Goal: Information Seeking & Learning: Learn about a topic

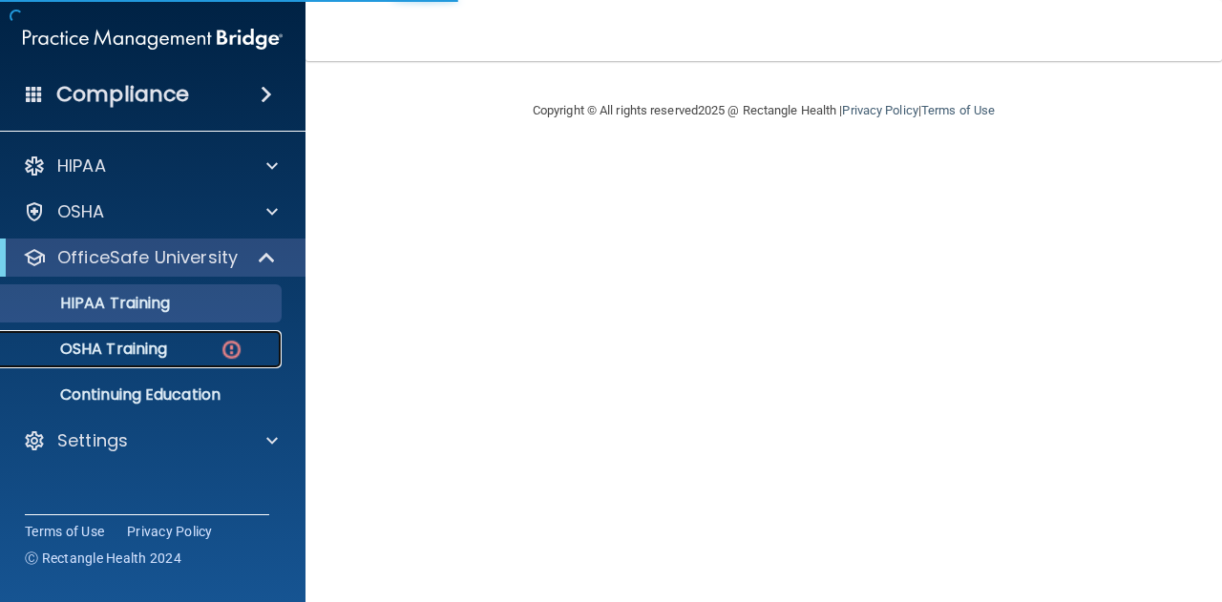
click at [156, 345] on p "OSHA Training" at bounding box center [89, 349] width 155 height 19
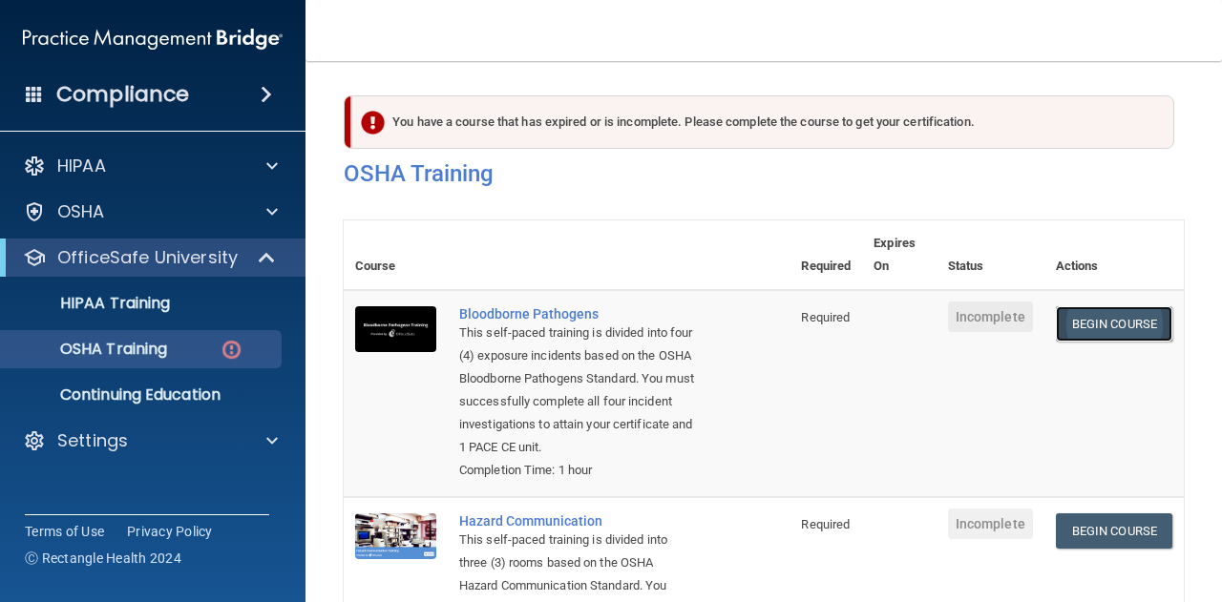
click at [1080, 326] on link "Begin Course" at bounding box center [1114, 323] width 116 height 35
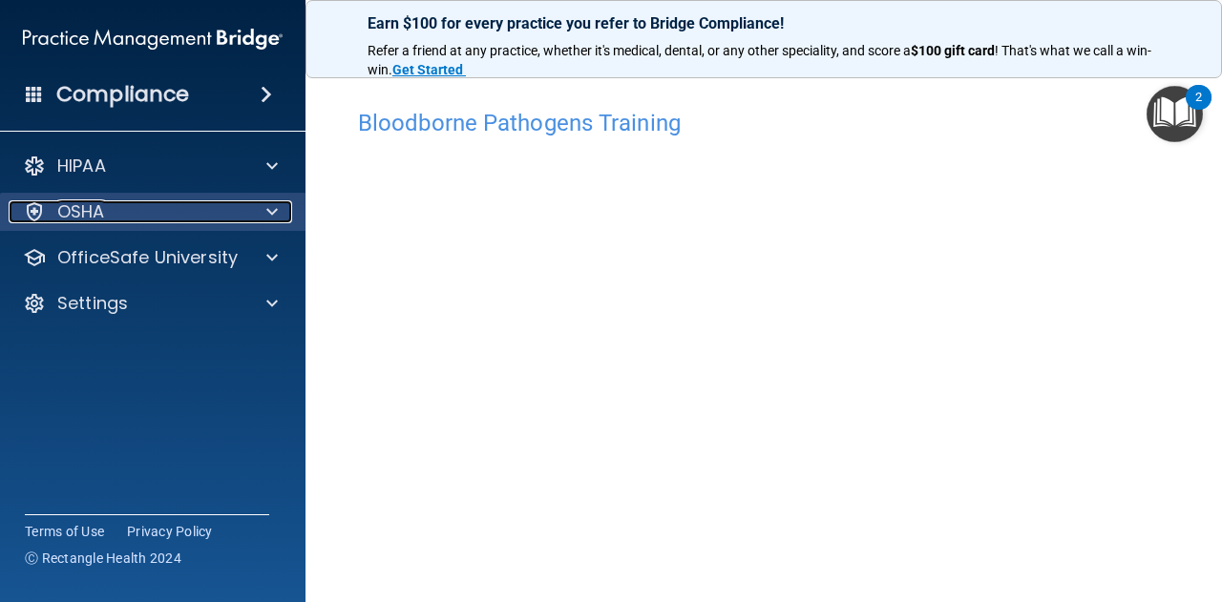
click at [129, 214] on div "OSHA" at bounding box center [127, 211] width 237 height 23
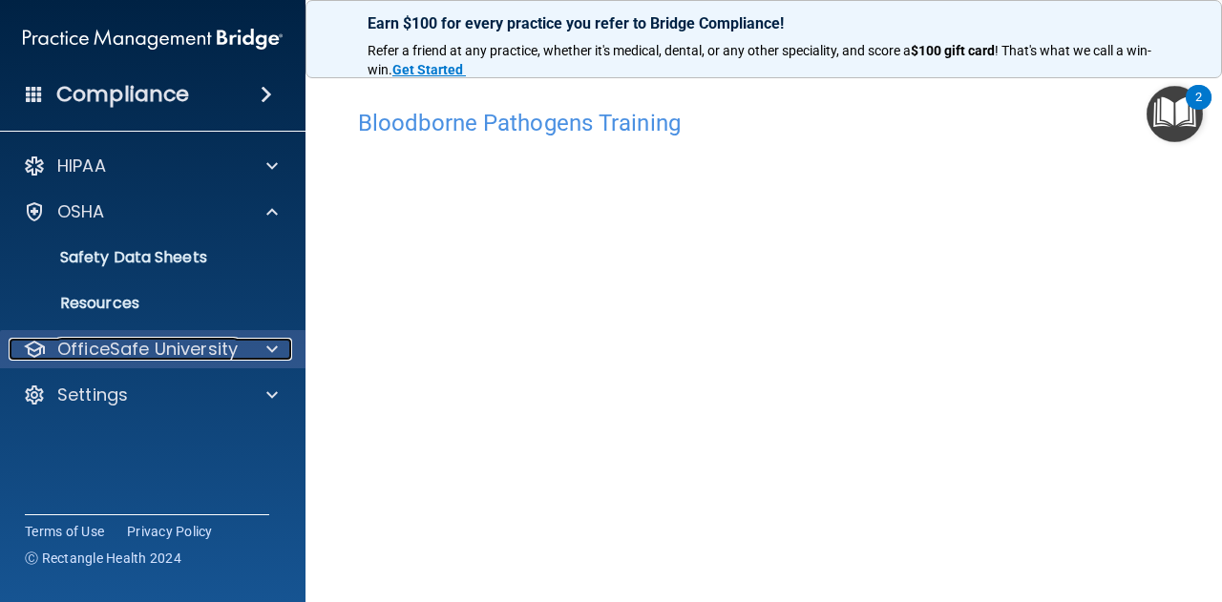
click at [189, 347] on p "OfficeSafe University" at bounding box center [147, 349] width 180 height 23
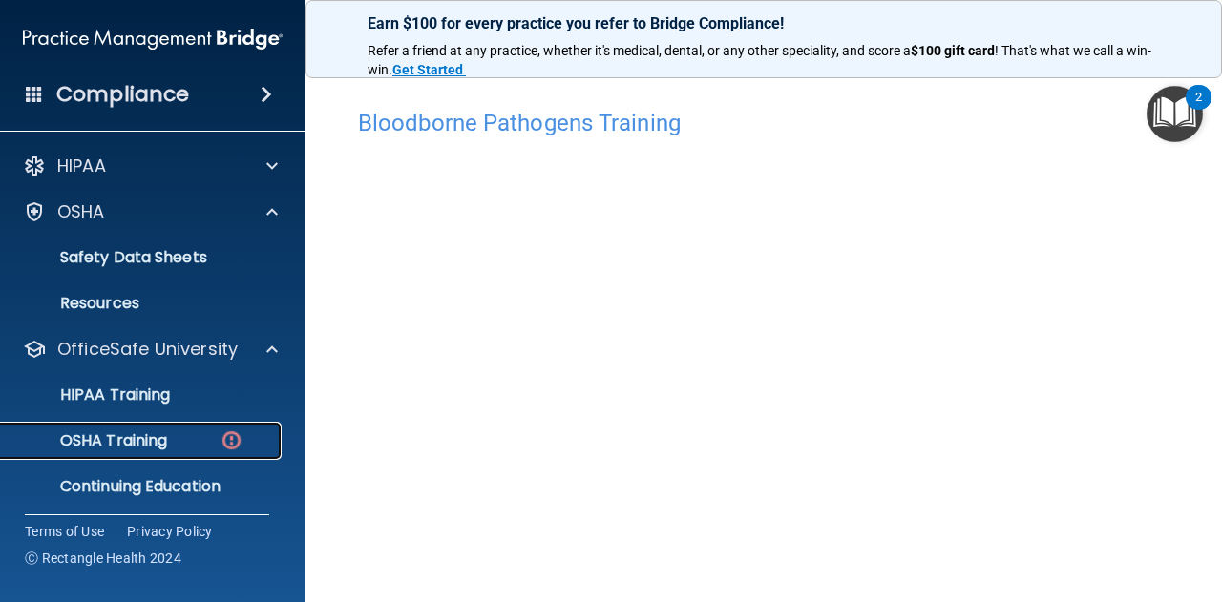
click at [195, 425] on link "OSHA Training" at bounding box center [131, 441] width 301 height 38
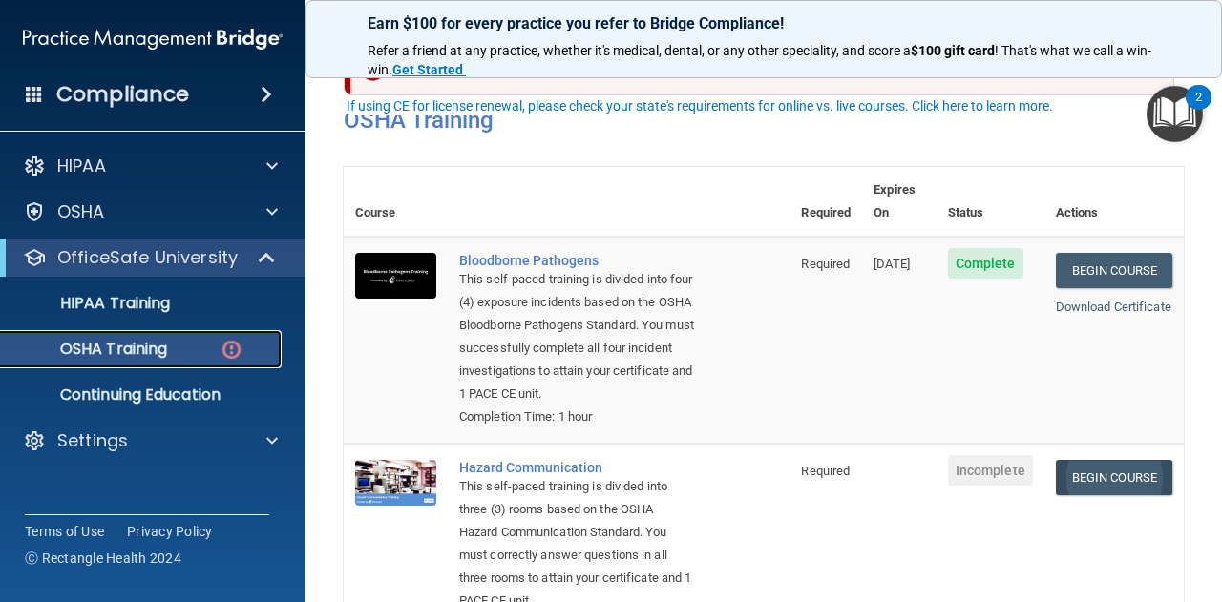
scroll to position [158, 0]
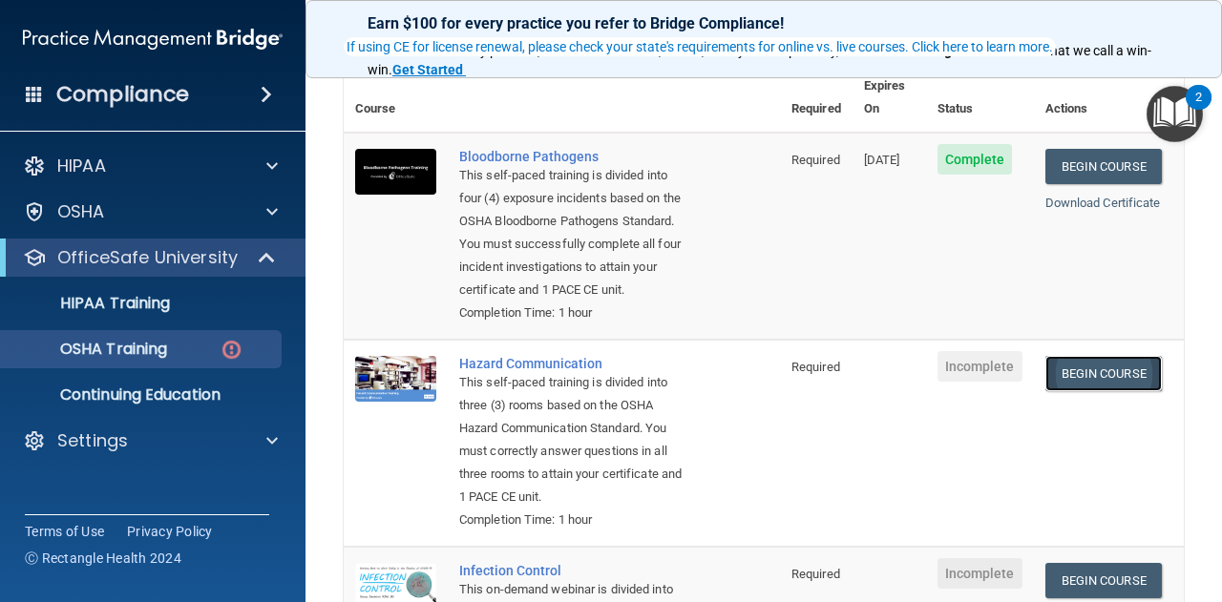
click at [1055, 373] on link "Begin Course" at bounding box center [1103, 373] width 116 height 35
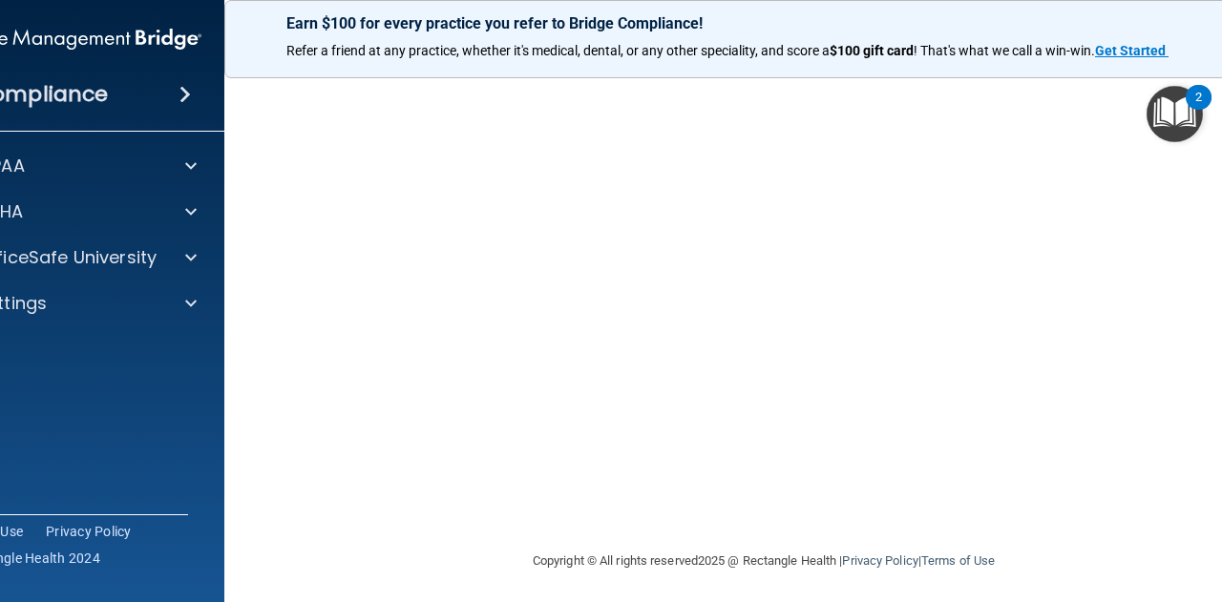
scroll to position [115, 0]
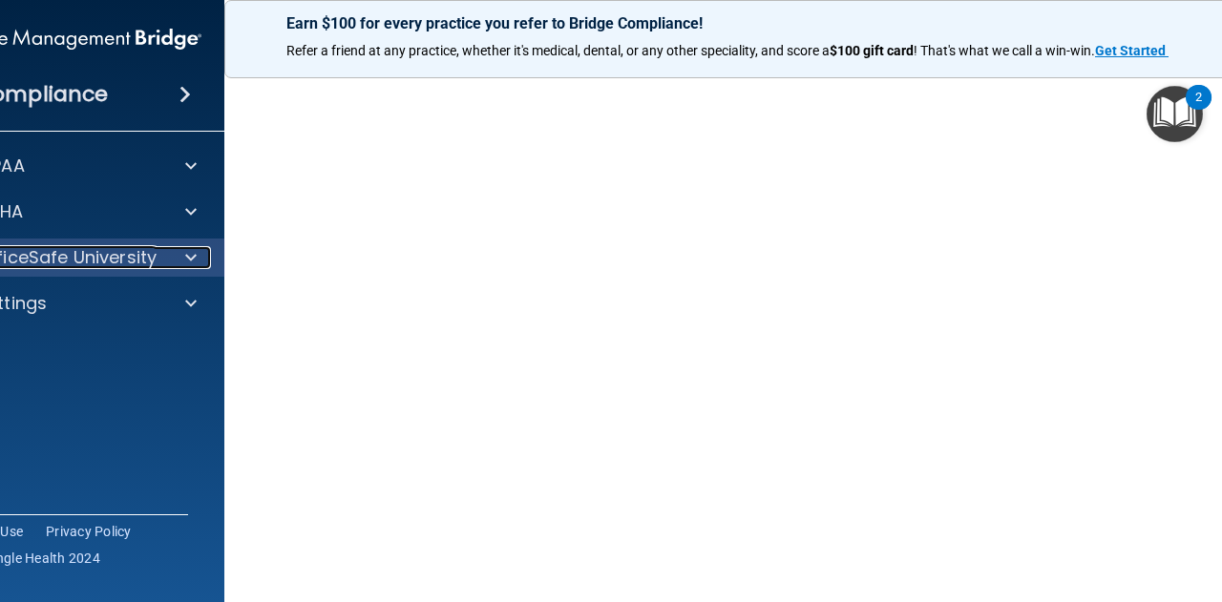
click at [57, 262] on p "OfficeSafe University" at bounding box center [66, 257] width 180 height 23
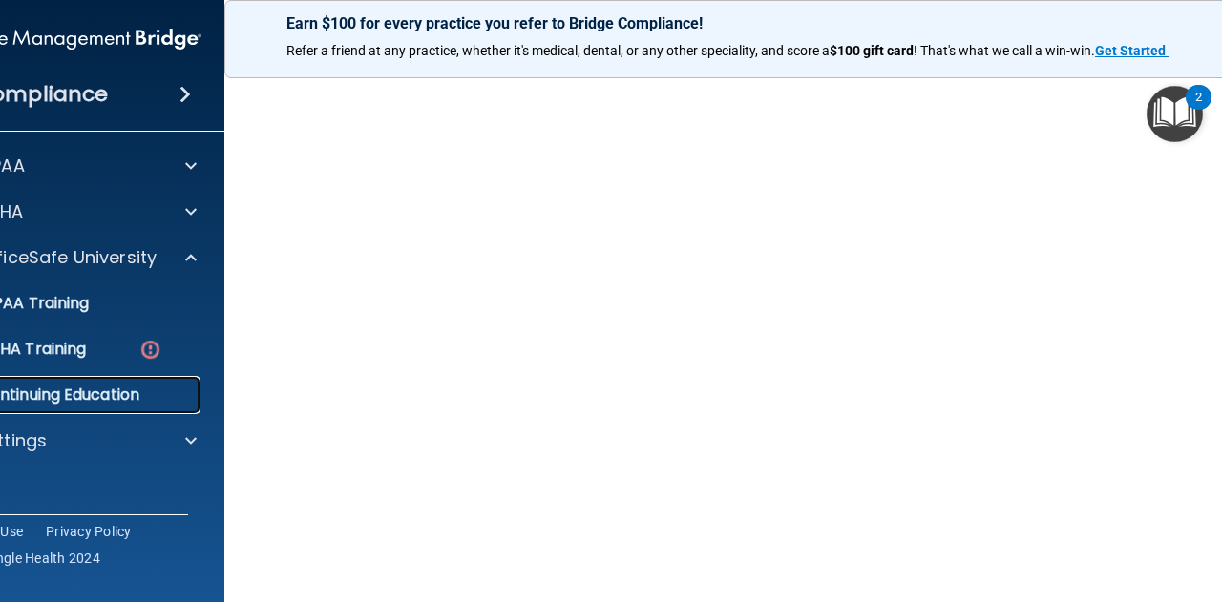
click at [103, 389] on p "Continuing Education" at bounding box center [61, 395] width 261 height 19
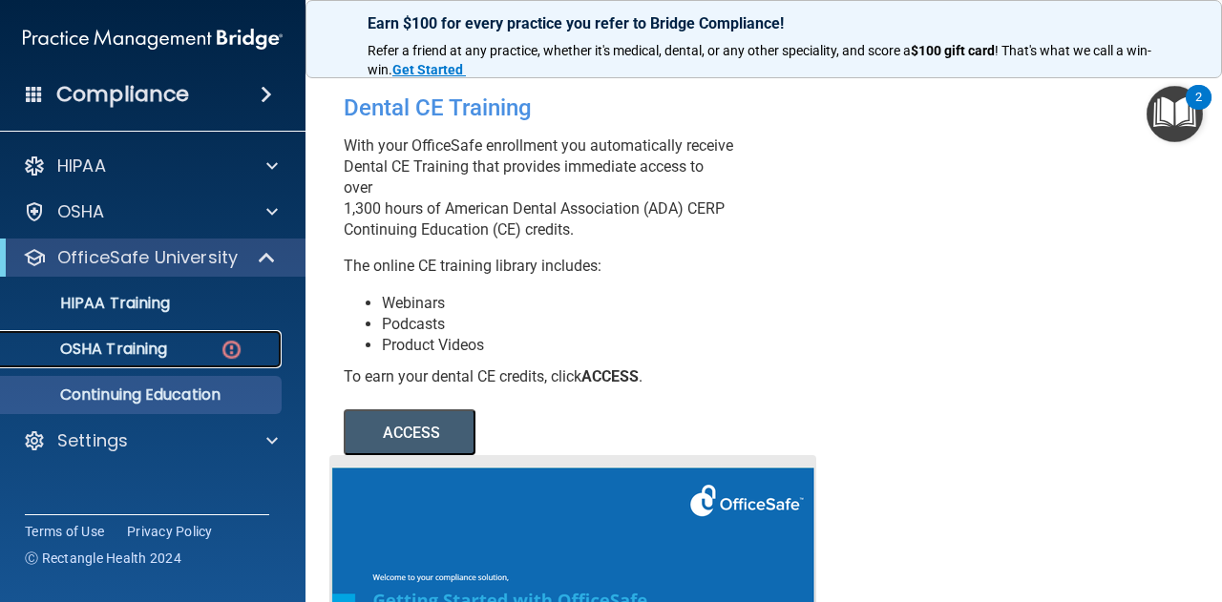
click at [214, 355] on div "OSHA Training" at bounding box center [142, 349] width 261 height 19
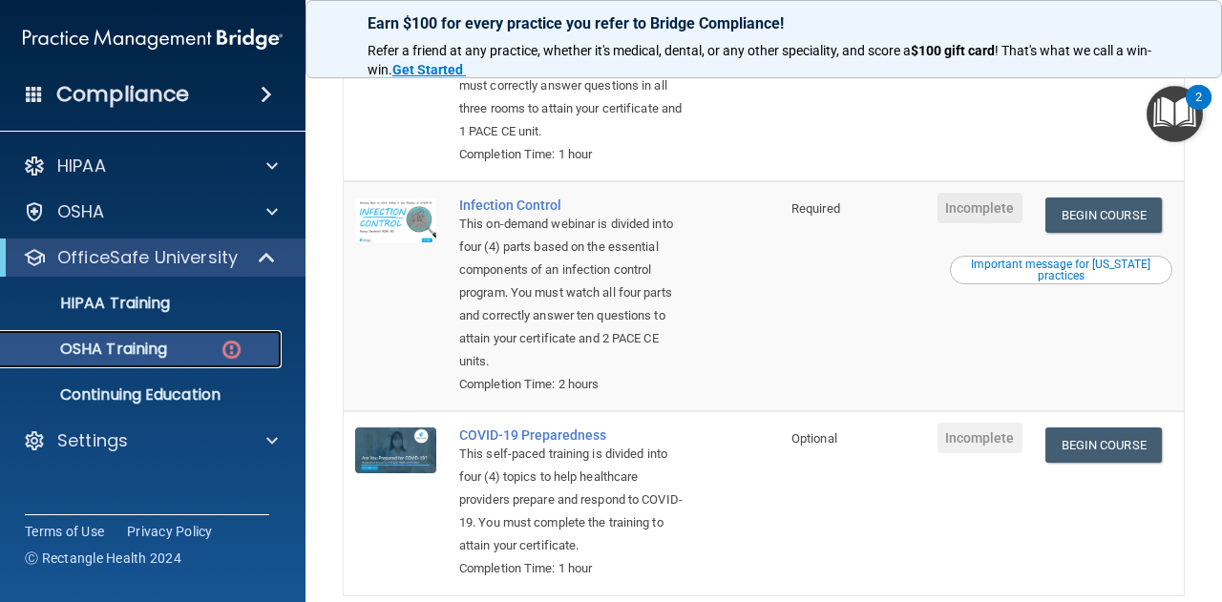
scroll to position [524, 0]
click at [1100, 232] on link "Begin Course" at bounding box center [1103, 214] width 116 height 35
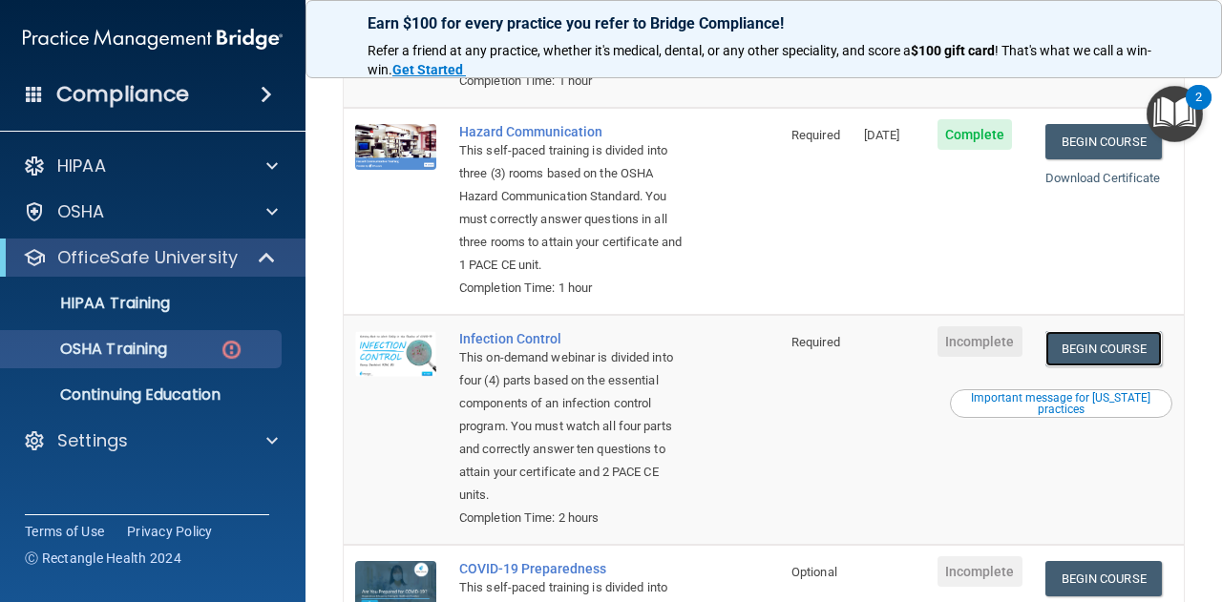
scroll to position [356, 0]
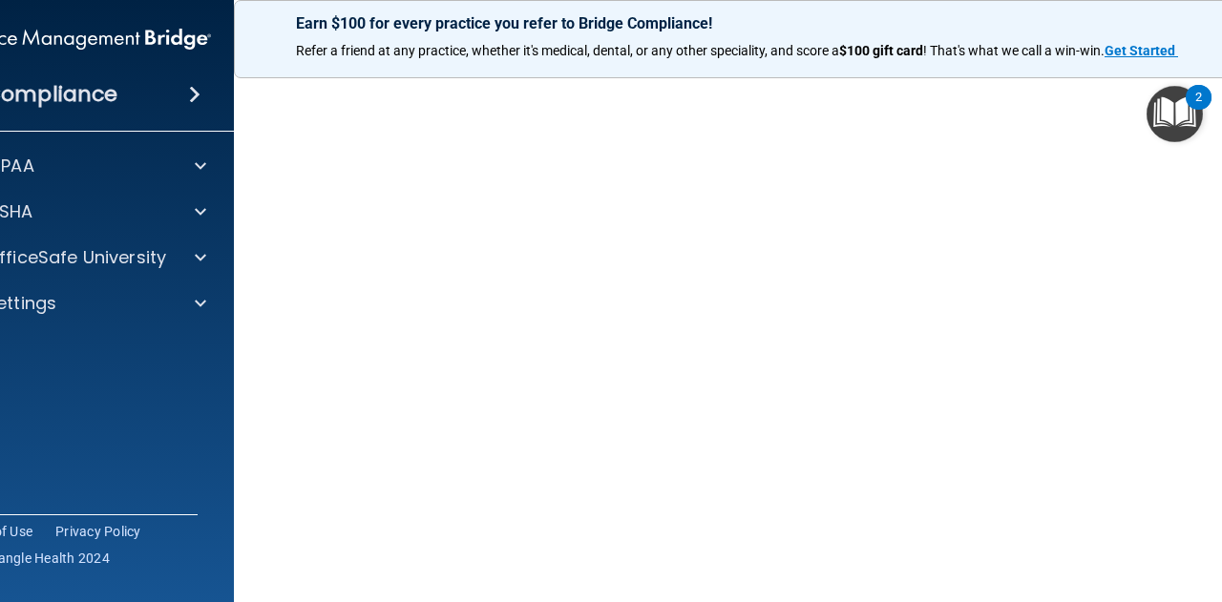
scroll to position [132, 0]
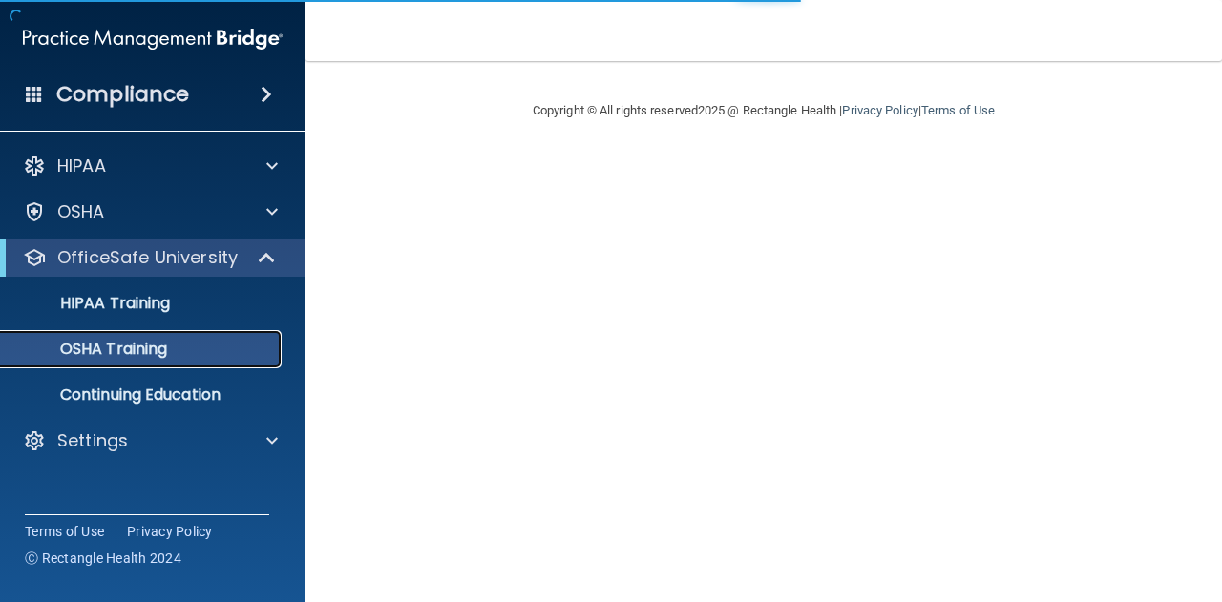
click at [165, 352] on p "OSHA Training" at bounding box center [89, 349] width 155 height 19
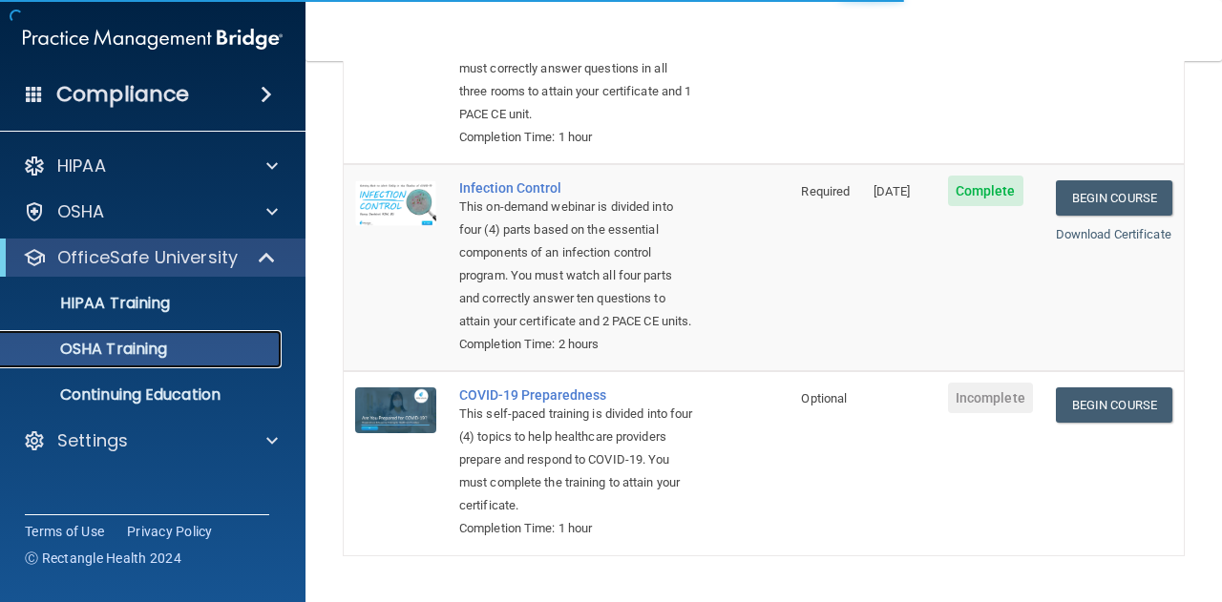
scroll to position [609, 0]
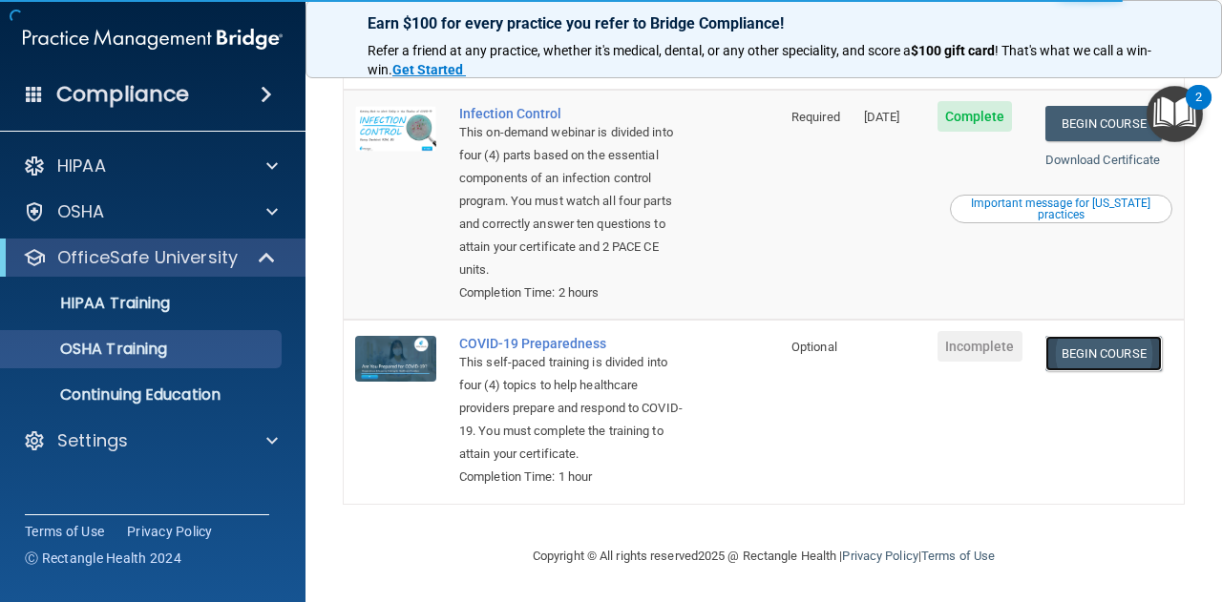
click at [1075, 354] on link "Begin Course" at bounding box center [1103, 353] width 116 height 35
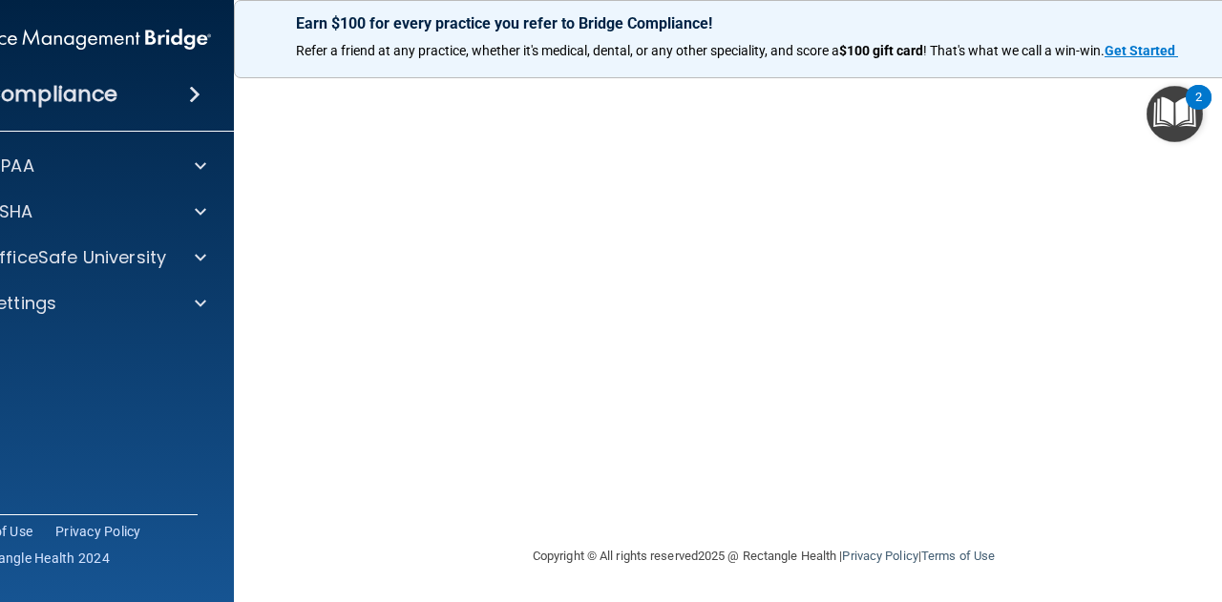
scroll to position [71, 0]
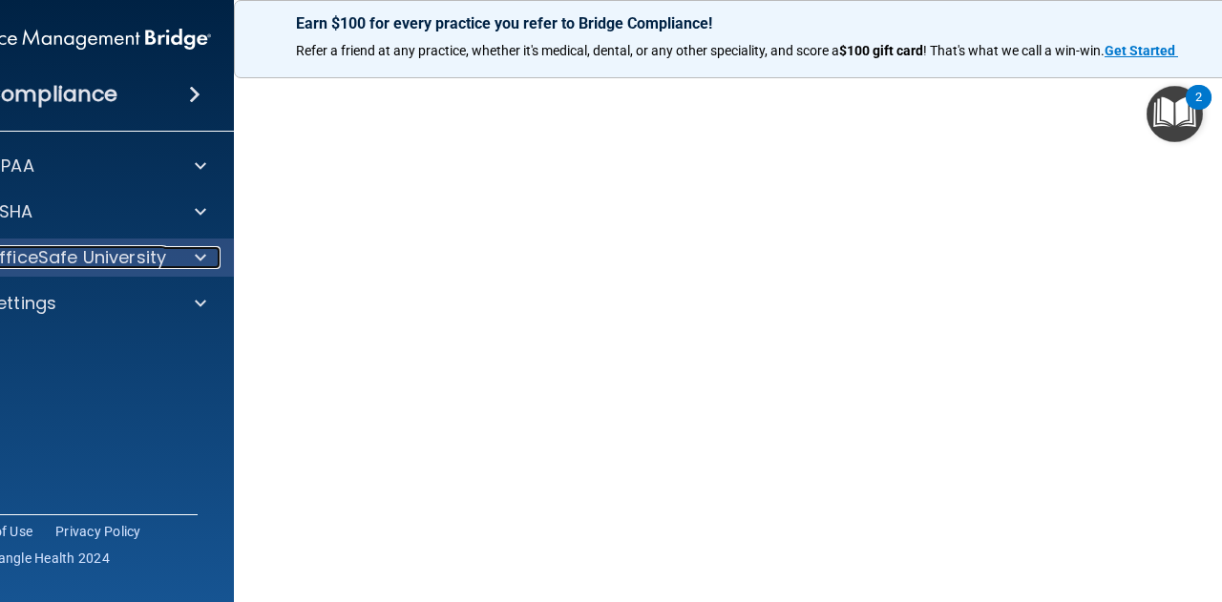
click at [121, 255] on p "OfficeSafe University" at bounding box center [76, 257] width 180 height 23
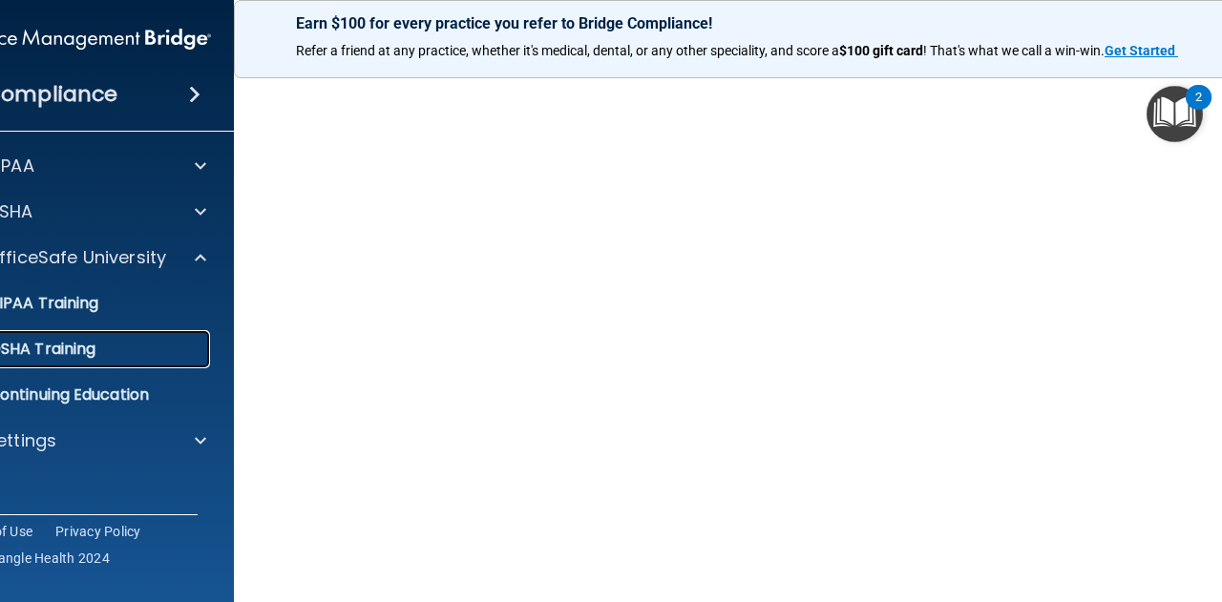
click at [109, 345] on div "OSHA Training" at bounding box center [71, 349] width 261 height 19
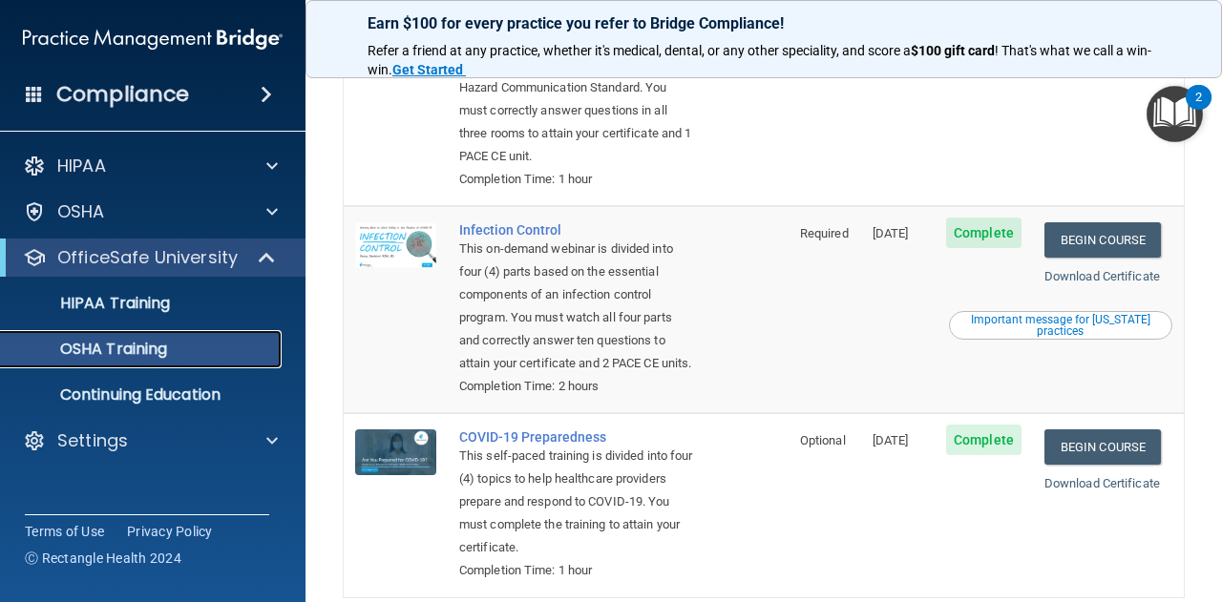
scroll to position [563, 0]
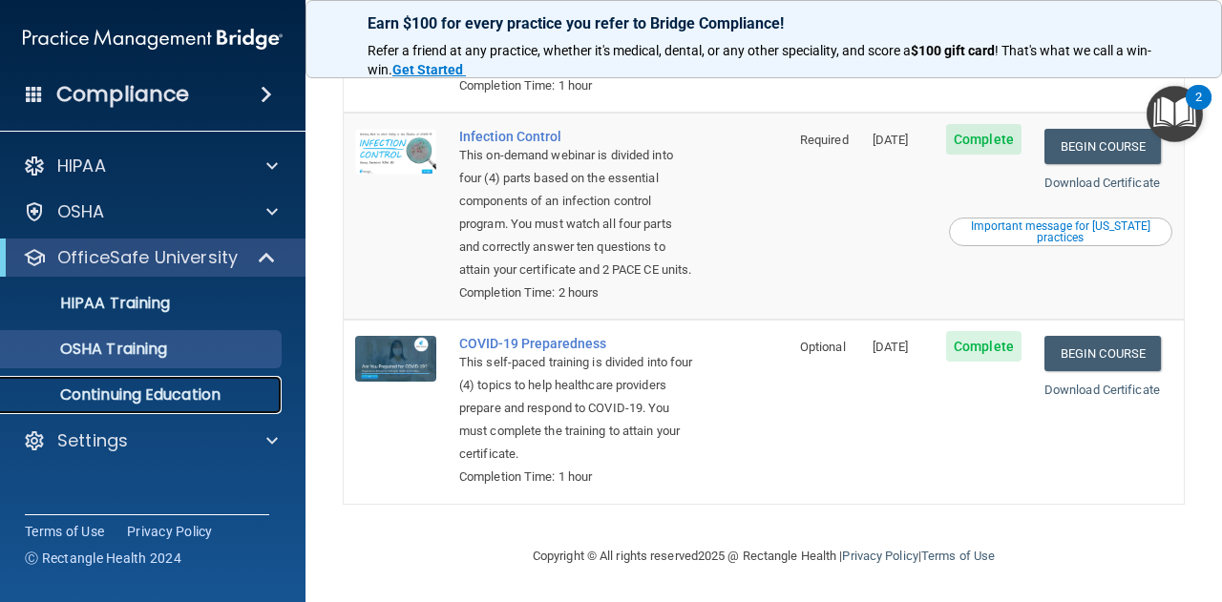
click at [212, 396] on p "Continuing Education" at bounding box center [142, 395] width 261 height 19
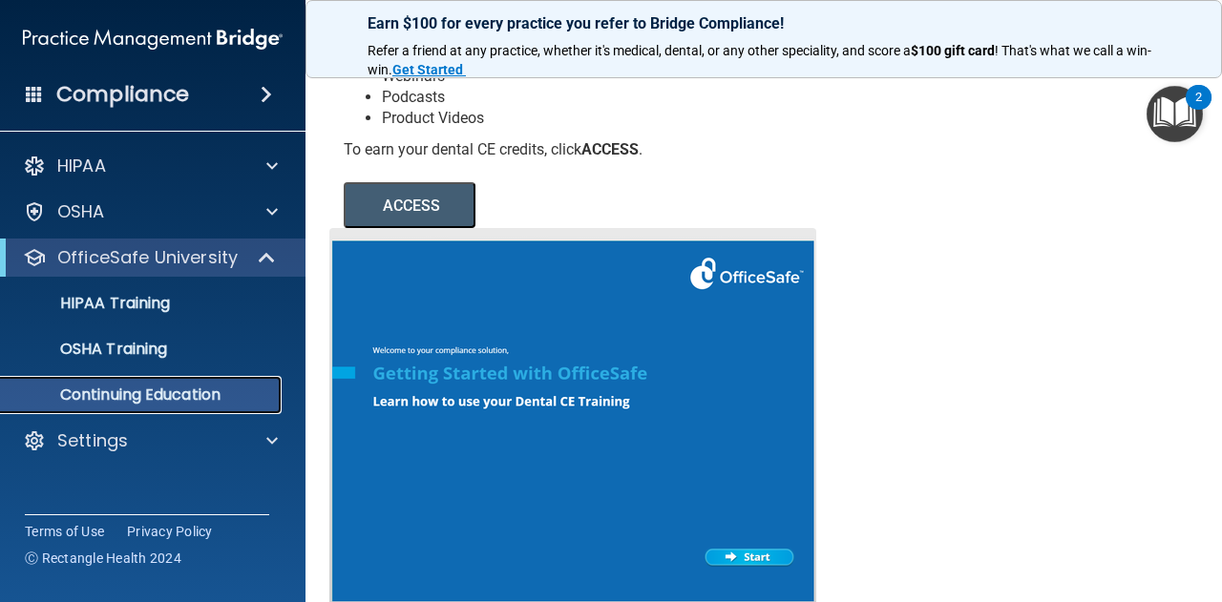
scroll to position [347, 0]
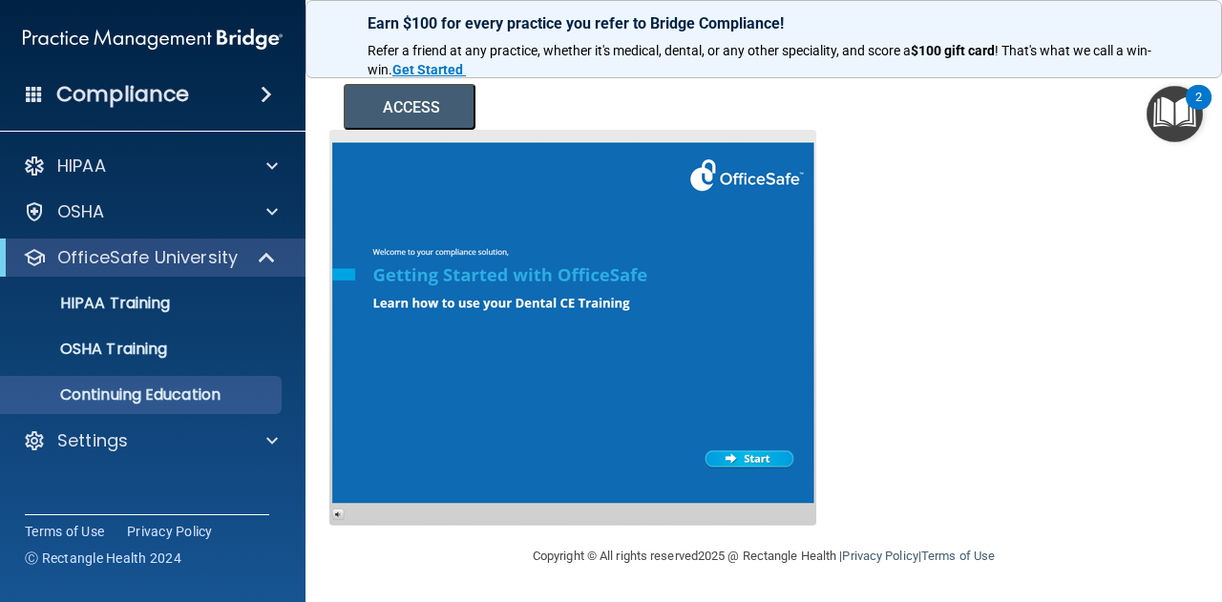
click at [429, 96] on button "ACCESS" at bounding box center [410, 107] width 132 height 46
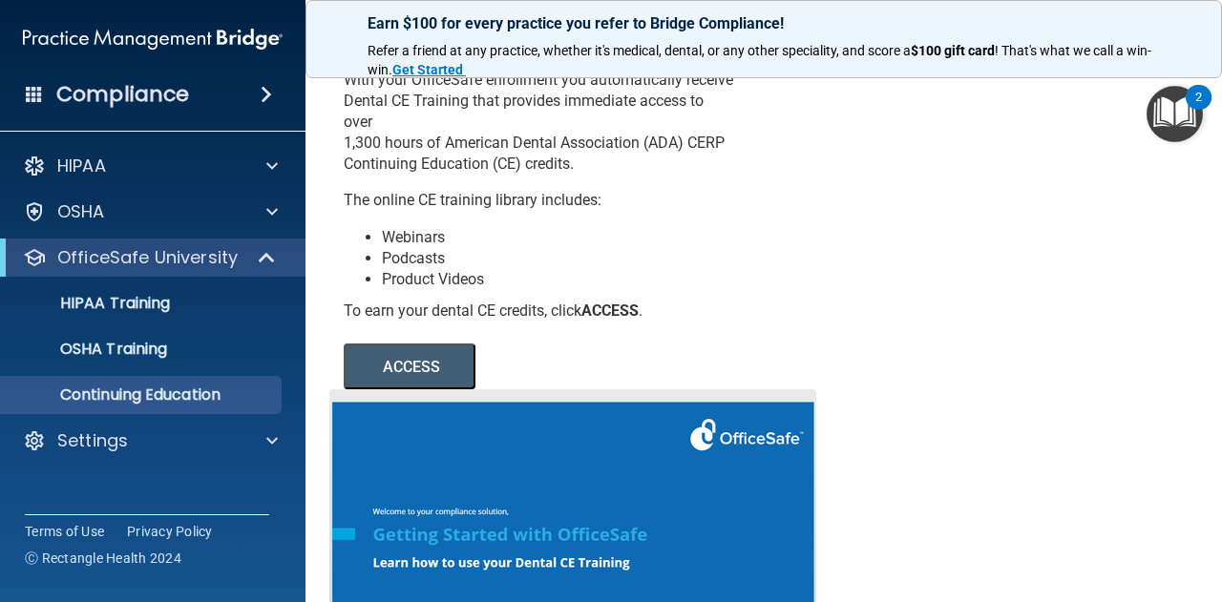
scroll to position [67, 0]
